Goal: Task Accomplishment & Management: Manage account settings

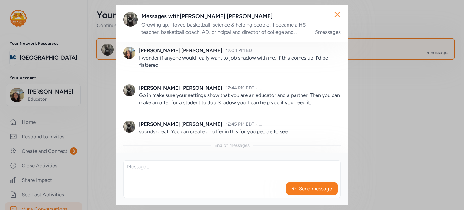
scroll to position [111, 0]
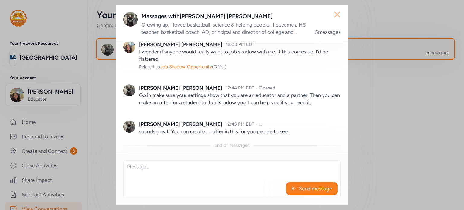
click at [334, 16] on icon "button" at bounding box center [337, 15] width 10 height 10
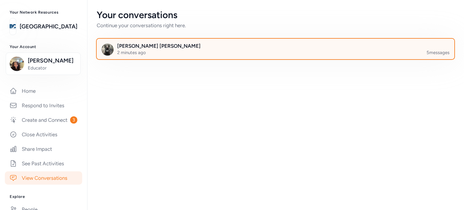
scroll to position [31, 0]
click at [111, 132] on div "Your conversations Continue your conversations right here. [PERSON_NAME] 2 minu…" at bounding box center [275, 105] width 377 height 210
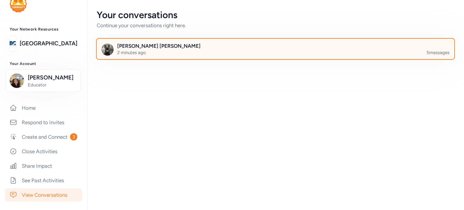
scroll to position [0, 0]
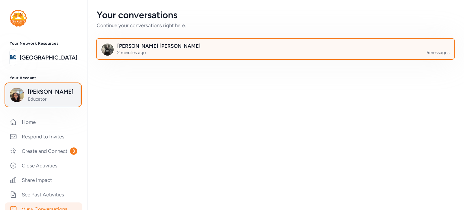
click at [27, 102] on div "[PERSON_NAME] Educator" at bounding box center [43, 95] width 67 height 14
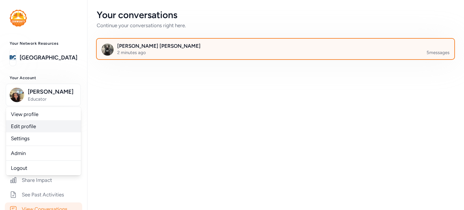
click at [23, 125] on link "Edit profile" at bounding box center [43, 126] width 75 height 12
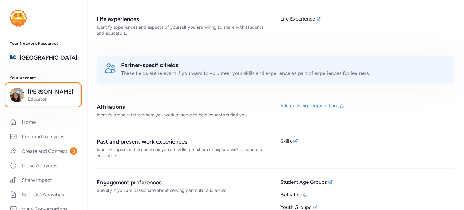
scroll to position [303, 0]
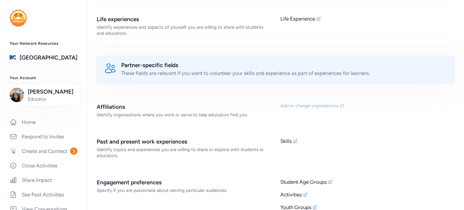
click at [307, 104] on div "Add or change organizations" at bounding box center [309, 106] width 58 height 6
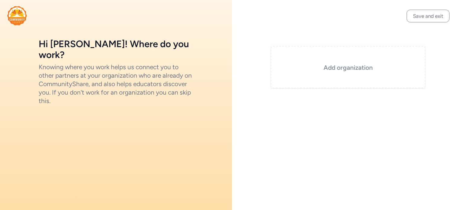
click at [308, 68] on h3 "Add organization" at bounding box center [348, 67] width 124 height 8
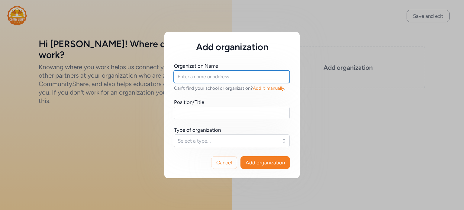
click at [227, 82] on input "text" at bounding box center [232, 76] width 116 height 13
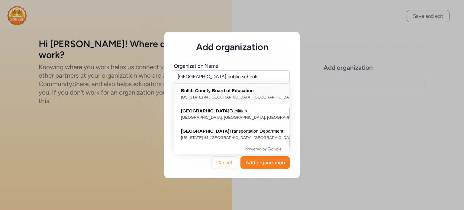
type input "Bullitt County Board of Education, [US_STATE] 44, [GEOGRAPHIC_DATA], [GEOGRAPHI…"
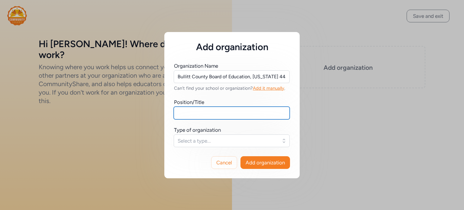
click at [207, 117] on input "text" at bounding box center [232, 113] width 116 height 13
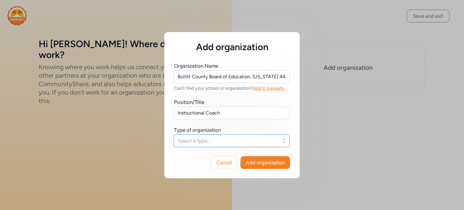
click at [201, 141] on span "Select a type..." at bounding box center [228, 140] width 100 height 7
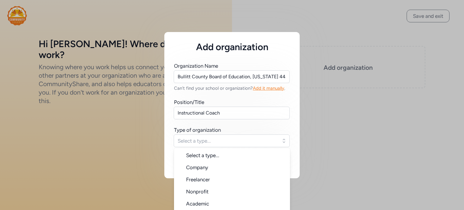
scroll to position [15, 0]
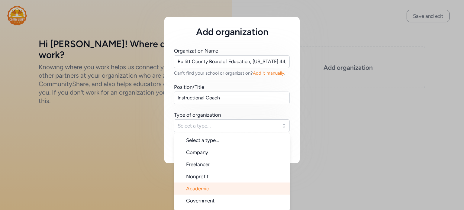
click at [191, 185] on span "Academic" at bounding box center [197, 188] width 23 height 6
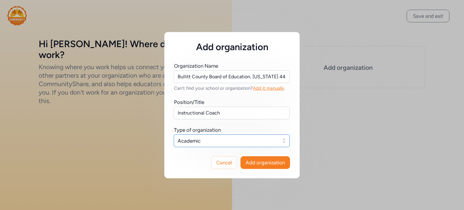
scroll to position [0, 0]
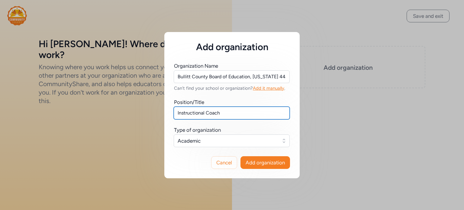
click at [177, 114] on input "Instructional Coach" at bounding box center [232, 113] width 116 height 13
type input "k-2 Authentic Learning Instructional Coach"
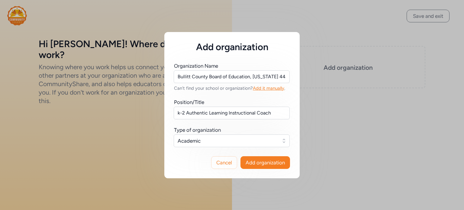
drag, startPoint x: 263, startPoint y: 158, endPoint x: 252, endPoint y: 171, distance: 17.1
click at [252, 171] on div "Cancel Add organization" at bounding box center [231, 162] width 135 height 31
click at [252, 164] on span "Add organization" at bounding box center [265, 162] width 39 height 7
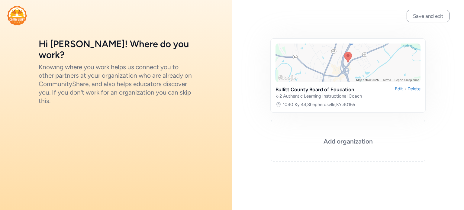
drag, startPoint x: 337, startPoint y: 92, endPoint x: 415, endPoint y: 15, distance: 109.6
click at [415, 15] on button "Save and exit" at bounding box center [428, 16] width 43 height 13
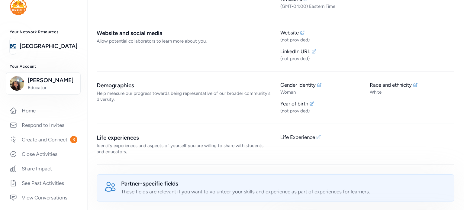
scroll to position [186, 0]
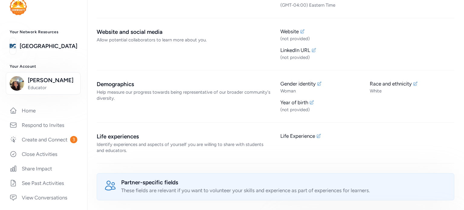
drag, startPoint x: 299, startPoint y: 30, endPoint x: 256, endPoint y: 50, distance: 48.1
click at [256, 50] on div "Website and social media Allow potential collaborators to learn more about you." at bounding box center [184, 44] width 174 height 33
click at [298, 32] on div "Website" at bounding box center [367, 31] width 174 height 7
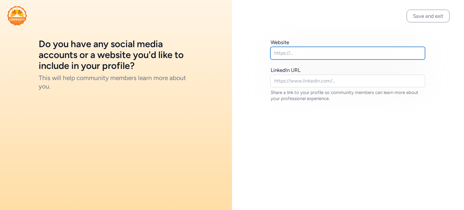
click at [301, 54] on input "text" at bounding box center [347, 53] width 155 height 13
paste input "https://sites.google.com/bullitt.kyschools.us/bcps-authentic-learning/home"
type input "https://sites.google.com/bullitt.kyschools.us/bcps-authentic-learning/home"
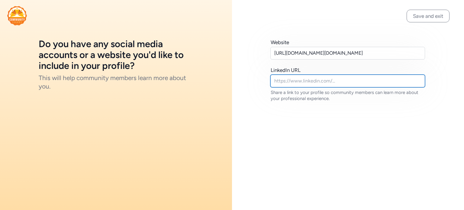
click at [299, 79] on input "text" at bounding box center [347, 81] width 155 height 13
paste input "https://www.linkedin.com/in/ginacweber/"
type input "https://www.linkedin.com/in/ginacweber/"
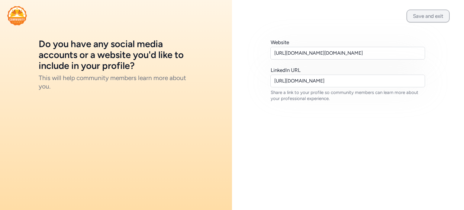
click at [439, 15] on button "Save and exit" at bounding box center [428, 16] width 43 height 13
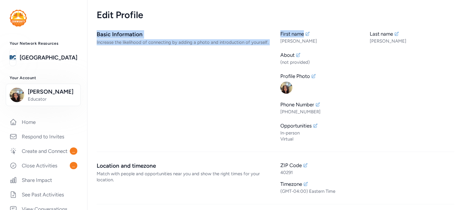
drag, startPoint x: 439, startPoint y: 15, endPoint x: 348, endPoint y: 25, distance: 91.8
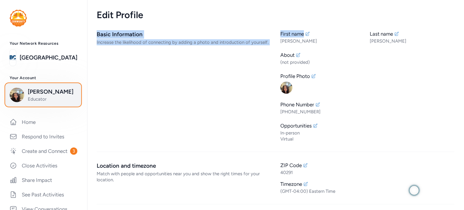
click at [48, 96] on span "Educator" at bounding box center [52, 99] width 49 height 6
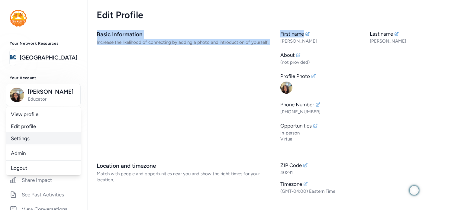
click at [26, 136] on link "Settings" at bounding box center [43, 138] width 75 height 12
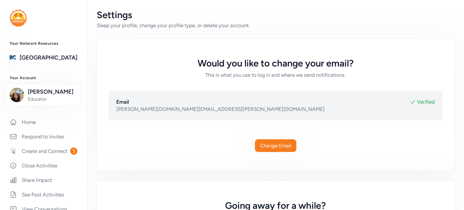
click at [26, 136] on link "Respond to Invites" at bounding box center [43, 136] width 77 height 13
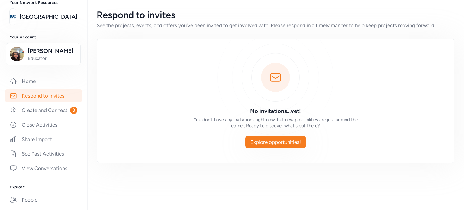
scroll to position [45, 0]
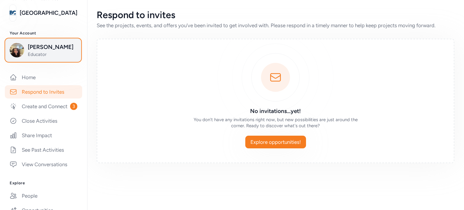
click at [43, 45] on span "[PERSON_NAME]" at bounding box center [52, 47] width 49 height 8
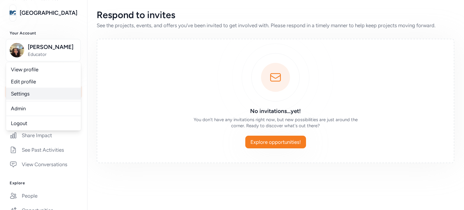
click at [31, 95] on link "Settings" at bounding box center [43, 94] width 75 height 12
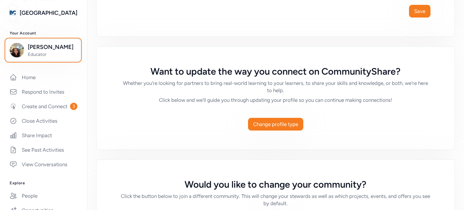
scroll to position [320, 0]
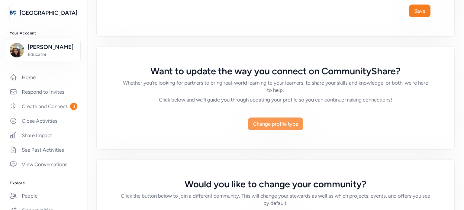
click at [265, 127] on button "Change profile type" at bounding box center [275, 123] width 55 height 13
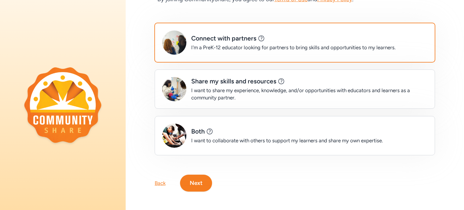
scroll to position [55, 0]
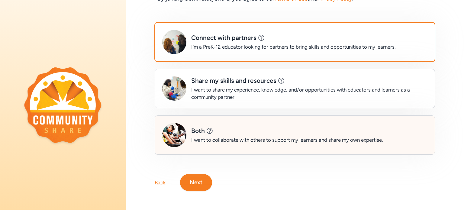
click at [188, 140] on div "Both This is a great option for: Educational organizations and libraries School…" at bounding box center [295, 134] width 280 height 39
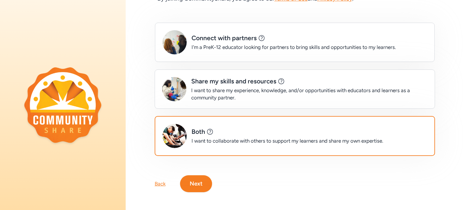
click at [197, 182] on button "Next" at bounding box center [196, 183] width 32 height 17
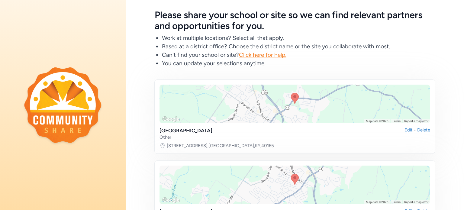
scroll to position [31, 0]
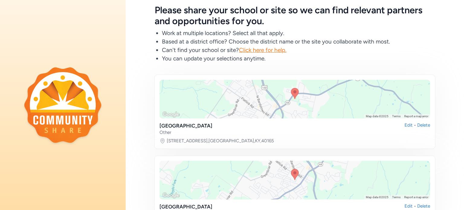
click at [236, 107] on div at bounding box center [294, 99] width 271 height 39
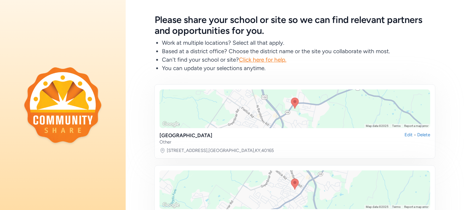
scroll to position [22, 0]
click at [256, 101] on div at bounding box center [294, 108] width 271 height 39
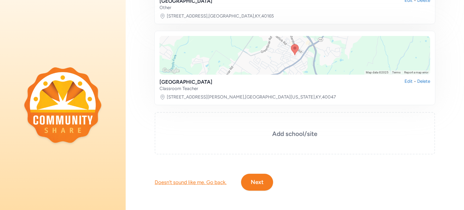
scroll to position [160, 0]
click at [419, 78] on div "Delete" at bounding box center [423, 84] width 13 height 13
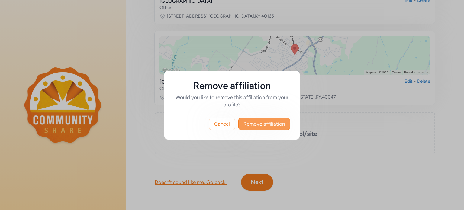
click at [281, 121] on span "Remove affiliation" at bounding box center [263, 123] width 41 height 7
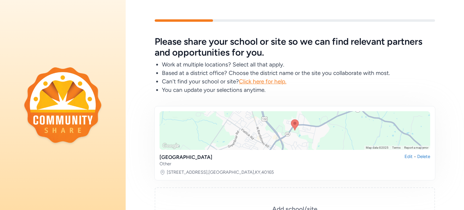
scroll to position [79, 0]
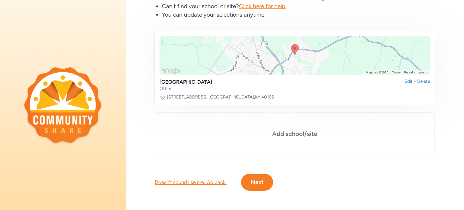
click at [259, 174] on button "Next" at bounding box center [257, 182] width 32 height 17
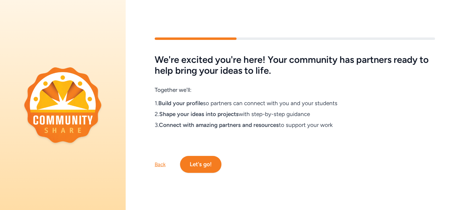
click at [199, 165] on button "Let's go!" at bounding box center [200, 164] width 41 height 17
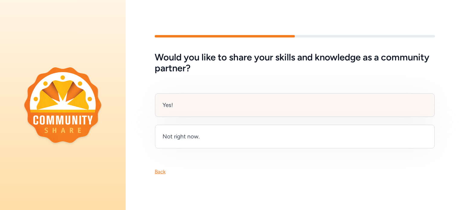
click at [185, 107] on div "Yes!" at bounding box center [295, 105] width 280 height 24
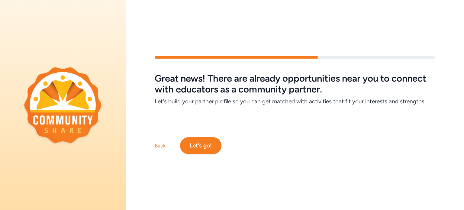
click at [198, 138] on button "Let's go!" at bounding box center [200, 145] width 41 height 17
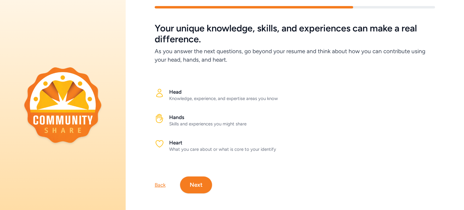
scroll to position [21, 0]
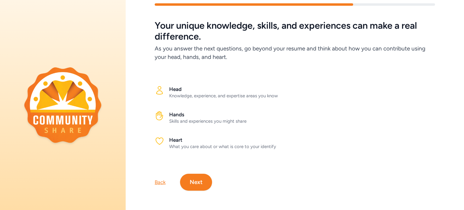
click at [190, 179] on button "Next" at bounding box center [196, 182] width 32 height 17
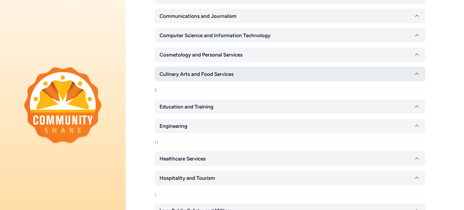
scroll to position [209, 0]
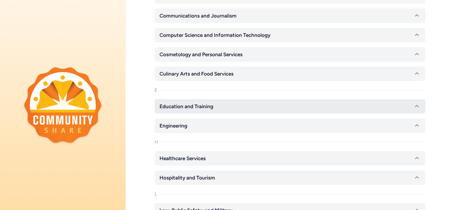
click at [184, 108] on span "Education and Training" at bounding box center [186, 106] width 54 height 7
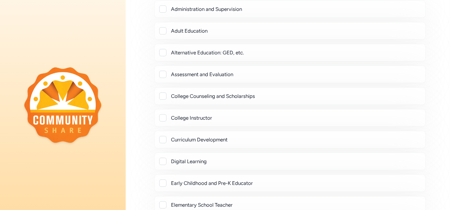
scroll to position [327, 0]
click at [162, 74] on div at bounding box center [162, 73] width 7 height 7
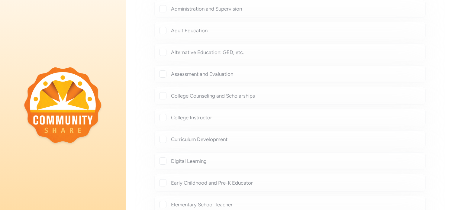
checkbox input "true"
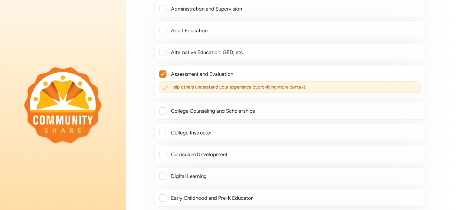
click at [163, 154] on div at bounding box center [162, 154] width 7 height 7
checkbox input "true"
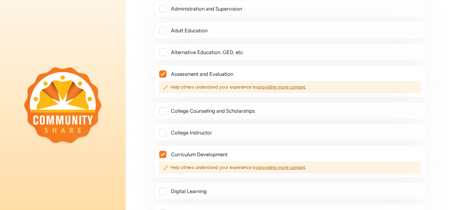
click at [162, 188] on div at bounding box center [162, 191] width 7 height 7
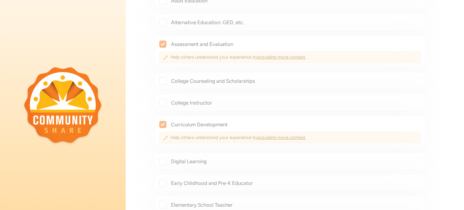
checkbox input "true"
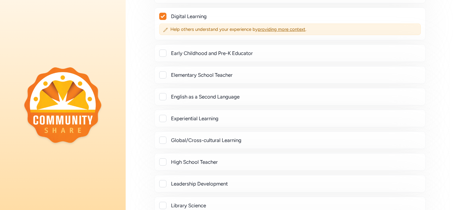
scroll to position [502, 0]
click at [162, 74] on div at bounding box center [162, 74] width 7 height 7
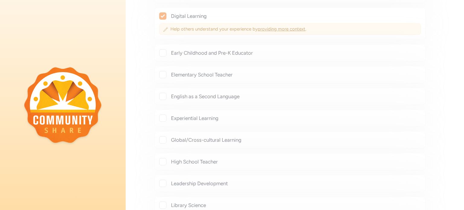
checkbox input "true"
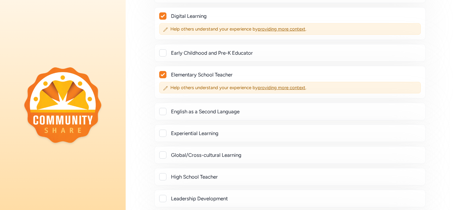
click at [162, 131] on div at bounding box center [162, 133] width 7 height 7
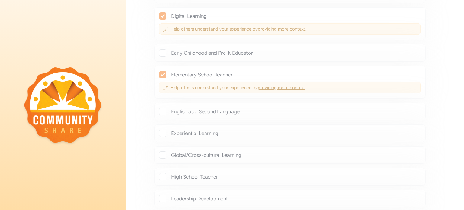
checkbox input "true"
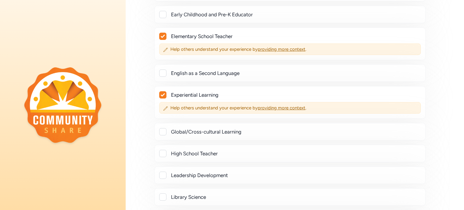
scroll to position [540, 0]
click at [163, 129] on div at bounding box center [162, 132] width 7 height 7
checkbox input "true"
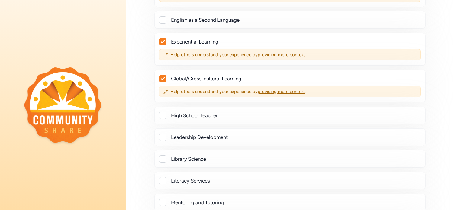
scroll to position [605, 0]
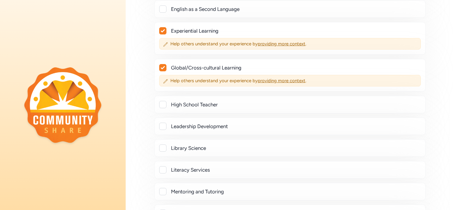
click at [164, 101] on div at bounding box center [162, 104] width 7 height 7
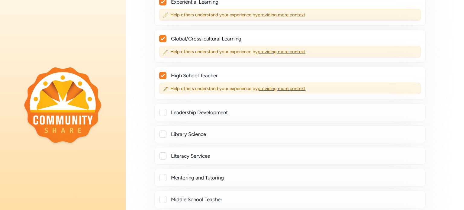
scroll to position [634, 0]
click at [162, 73] on icon at bounding box center [163, 75] width 4 height 4
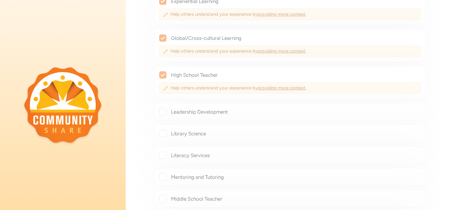
checkbox input "false"
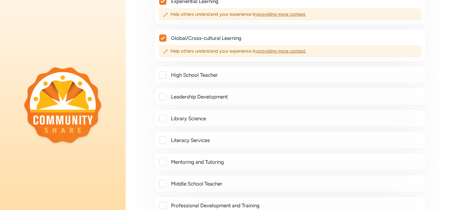
click at [162, 94] on div at bounding box center [162, 96] width 7 height 7
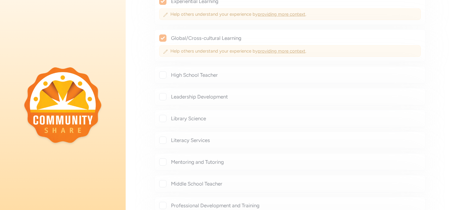
checkbox input "true"
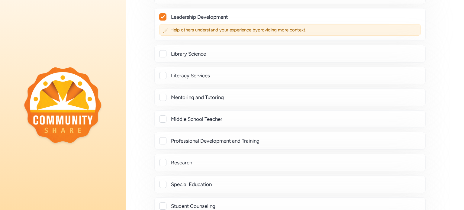
scroll to position [714, 0]
click at [162, 117] on div at bounding box center [162, 118] width 7 height 7
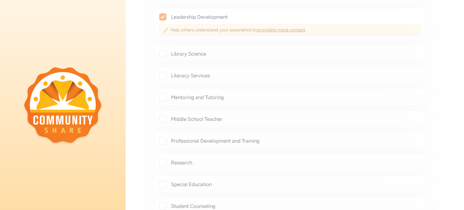
checkbox input "true"
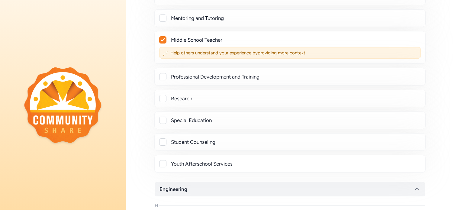
scroll to position [800, 0]
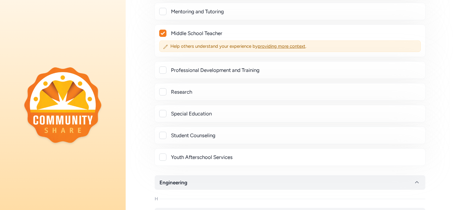
click at [163, 67] on div at bounding box center [162, 69] width 7 height 7
checkbox input "true"
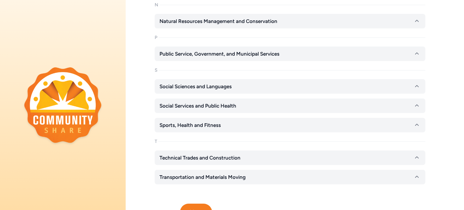
scroll to position [1214, 0]
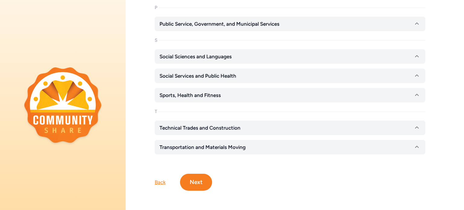
click at [192, 182] on button "Next" at bounding box center [196, 182] width 32 height 17
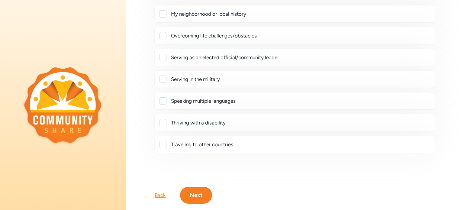
scroll to position [128, 0]
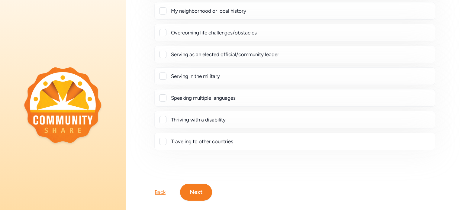
click at [191, 188] on button "Next" at bounding box center [196, 192] width 32 height 17
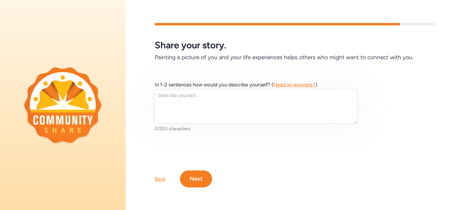
click at [191, 178] on button "Next" at bounding box center [196, 178] width 32 height 17
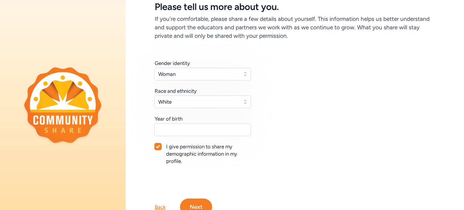
scroll to position [64, 0]
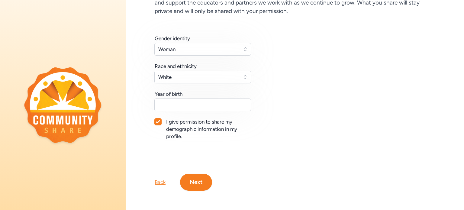
click at [194, 176] on button "Next" at bounding box center [196, 182] width 32 height 17
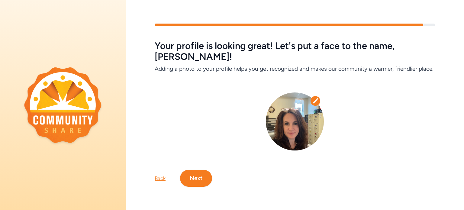
click at [194, 176] on button "Next" at bounding box center [196, 178] width 32 height 17
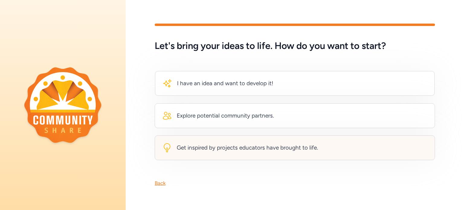
click at [212, 145] on div "Get inspired by projects educators have brought to life." at bounding box center [247, 147] width 141 height 8
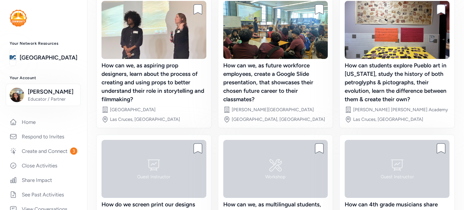
scroll to position [149, 0]
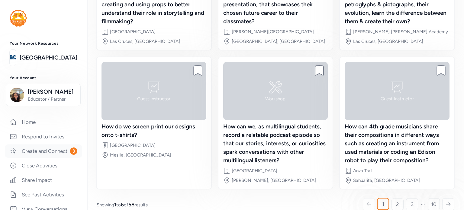
click at [50, 158] on link "Create and Connect 3" at bounding box center [43, 150] width 77 height 13
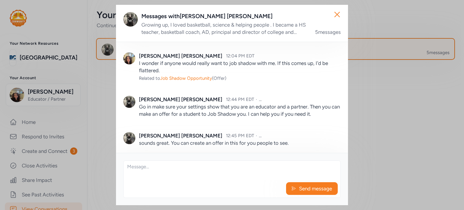
scroll to position [111, 0]
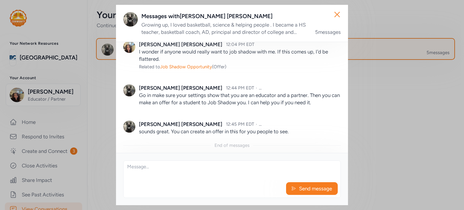
click at [295, 92] on p "Go in make sure your settings show that you are an educator and a partner. Then…" at bounding box center [240, 99] width 202 height 14
click at [180, 166] on textarea at bounding box center [232, 170] width 217 height 19
type textarea "I am now an educator and a partner!"
click at [334, 14] on icon "button" at bounding box center [337, 15] width 10 height 10
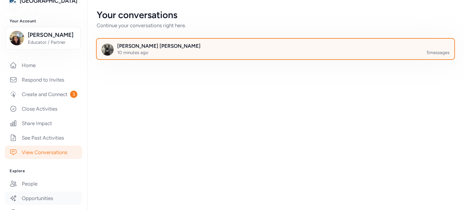
scroll to position [54, 0]
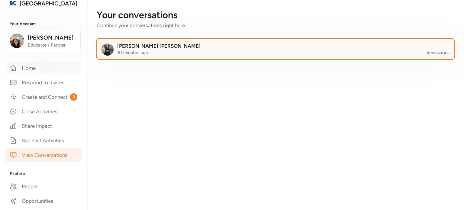
click at [38, 67] on link "Home" at bounding box center [43, 67] width 77 height 13
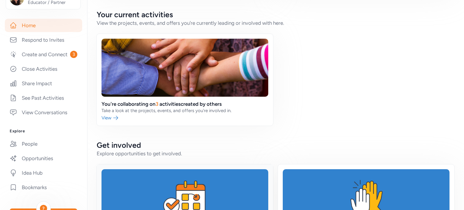
scroll to position [123, 0]
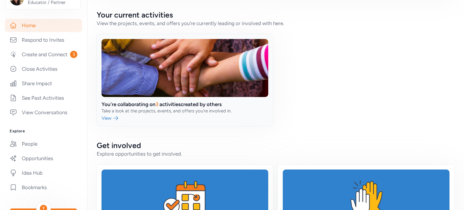
click at [162, 71] on link at bounding box center [185, 80] width 176 height 92
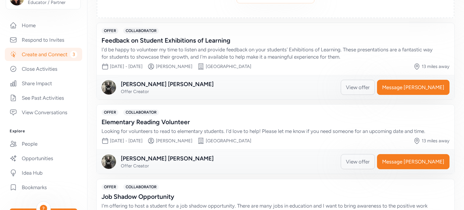
scroll to position [146, 0]
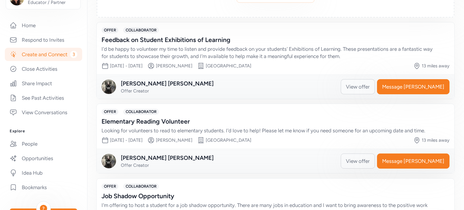
click at [370, 85] on span "View offer" at bounding box center [358, 86] width 24 height 7
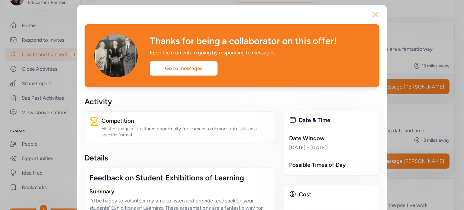
click at [372, 14] on icon "button" at bounding box center [376, 15] width 10 height 10
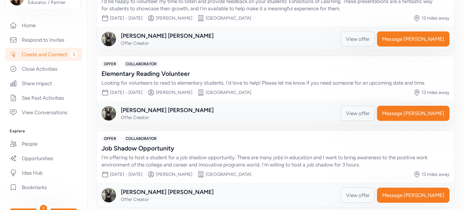
scroll to position [195, 0]
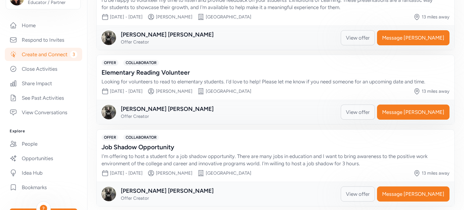
click at [370, 114] on span "View offer" at bounding box center [358, 111] width 24 height 7
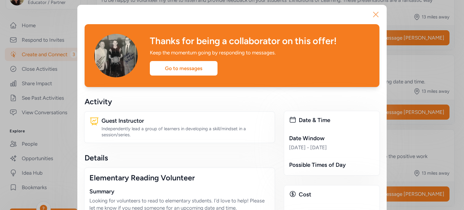
click at [373, 10] on icon "button" at bounding box center [376, 15] width 10 height 10
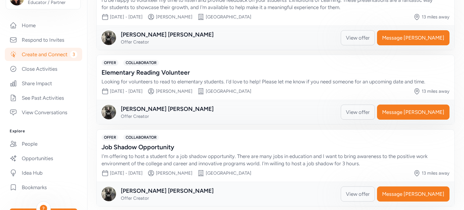
scroll to position [199, 0]
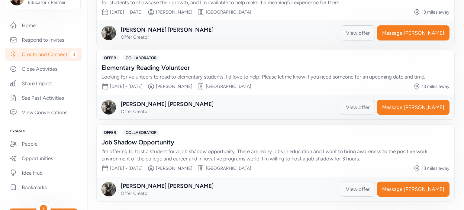
click at [370, 187] on span "View offer" at bounding box center [358, 188] width 24 height 7
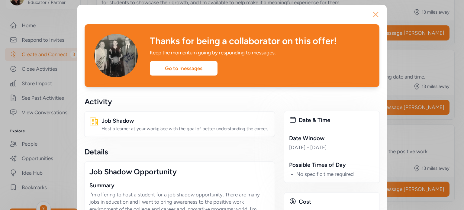
click at [374, 13] on icon "button" at bounding box center [376, 15] width 10 height 10
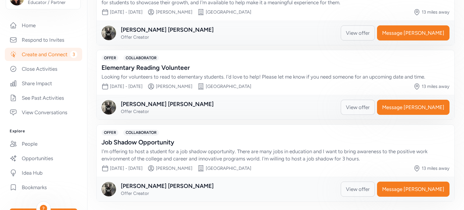
click at [370, 107] on span "View offer" at bounding box center [358, 107] width 24 height 7
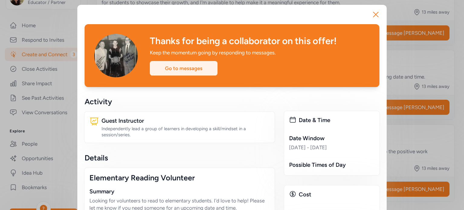
click at [191, 67] on div "Go to messages" at bounding box center [184, 68] width 68 height 14
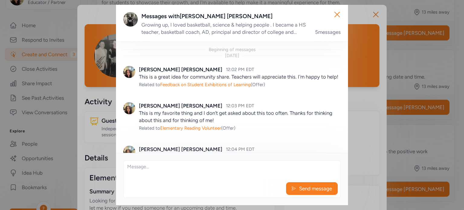
scroll to position [111, 0]
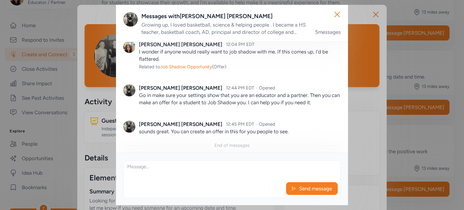
click at [234, 37] on div "Messages with [PERSON_NAME] Growing up, I loved basketball, science & helping p…" at bounding box center [232, 23] width 232 height 37
click at [218, 29] on div "Growing up, I loved basketball, science & helping people . I became a HS teache…" at bounding box center [224, 28] width 166 height 14
click at [204, 18] on div "Messages with [PERSON_NAME]" at bounding box center [240, 16] width 199 height 8
click at [323, 32] on div "5 messages" at bounding box center [328, 31] width 26 height 7
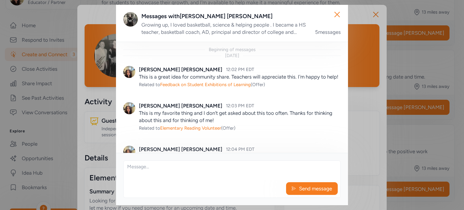
click at [231, 54] on div "[DATE]" at bounding box center [232, 56] width 14 height 6
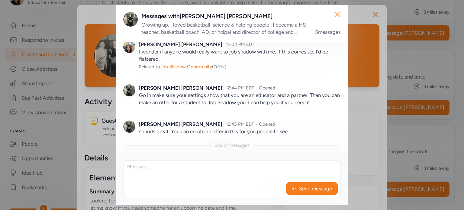
scroll to position [111, 0]
click at [338, 14] on icon "button" at bounding box center [337, 14] width 5 height 5
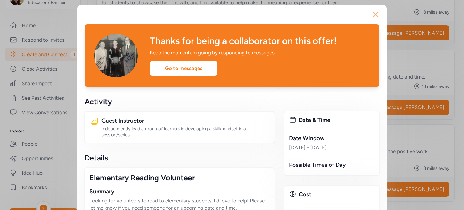
click at [374, 14] on icon "button" at bounding box center [375, 14] width 5 height 5
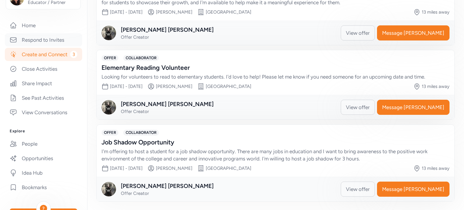
click at [52, 43] on link "Respond to Invites" at bounding box center [43, 39] width 77 height 13
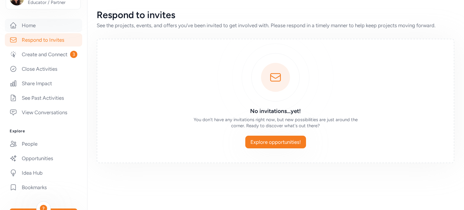
click at [38, 26] on link "Home" at bounding box center [43, 25] width 77 height 13
